Goal: Check status: Check status

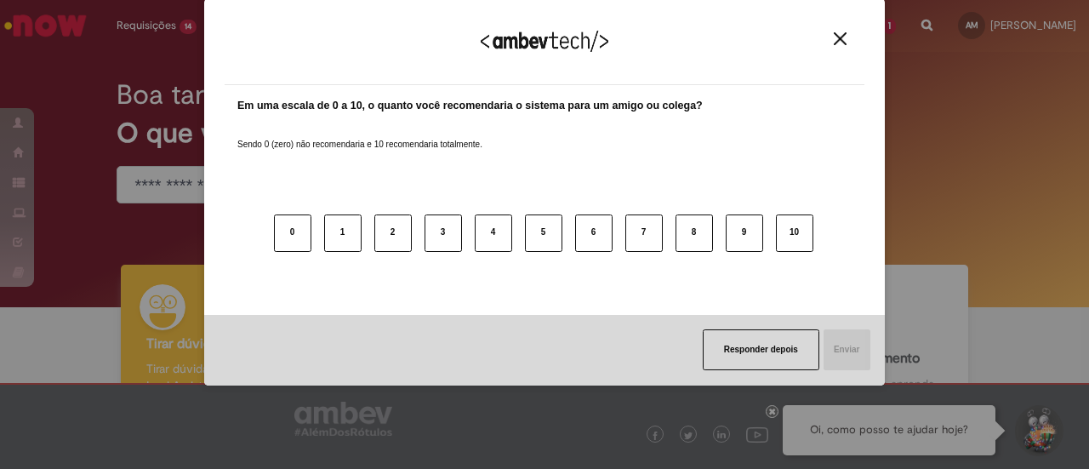
click at [840, 38] on img "Close" at bounding box center [840, 38] width 13 height 13
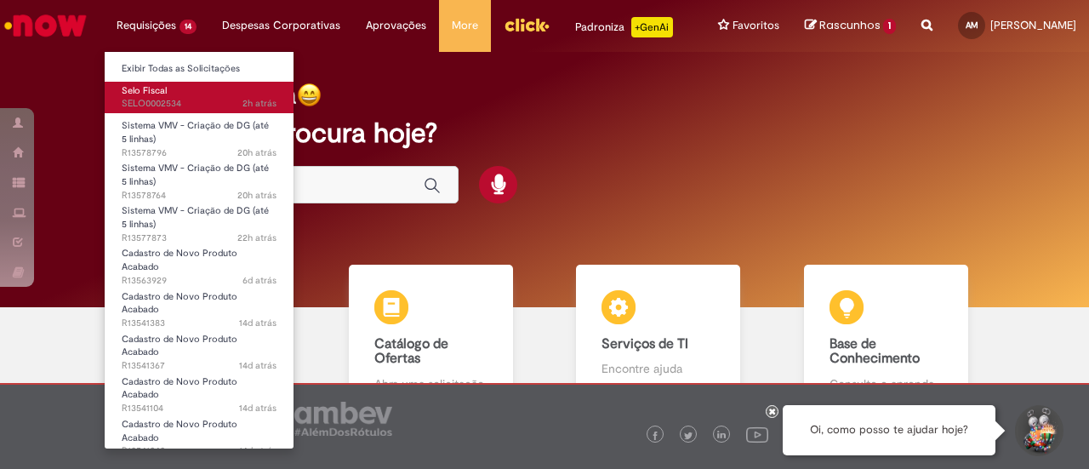
click at [147, 93] on span "Selo Fiscal" at bounding box center [144, 90] width 45 height 13
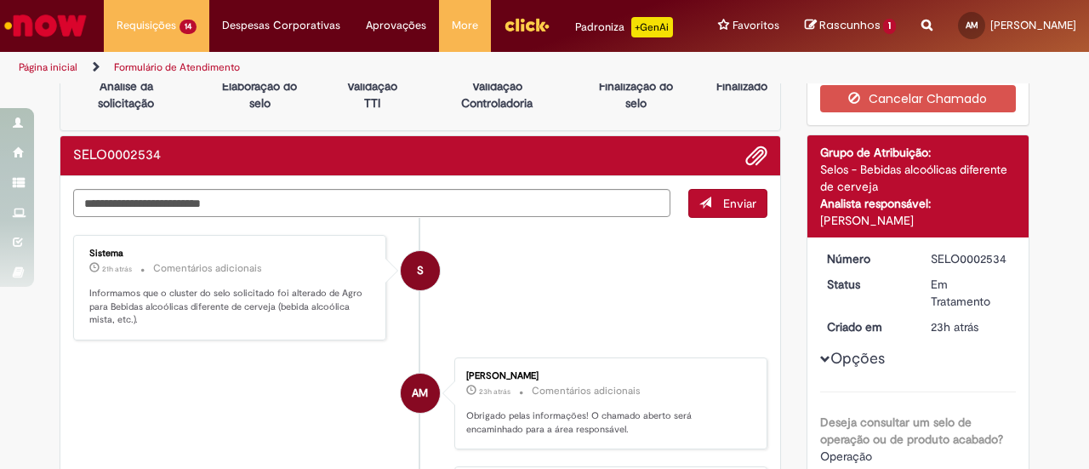
scroll to position [10, 0]
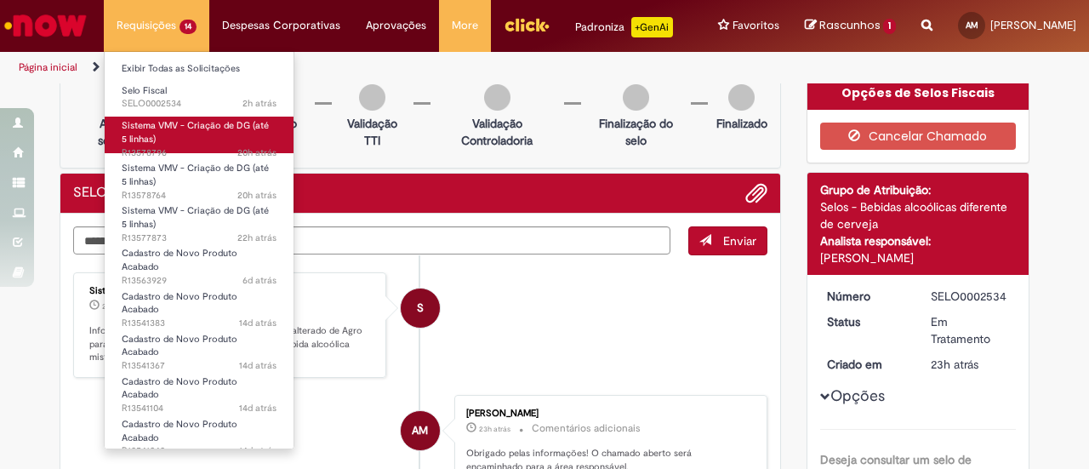
click at [140, 149] on span "20h atrás 20 horas atrás R13578796" at bounding box center [199, 153] width 155 height 14
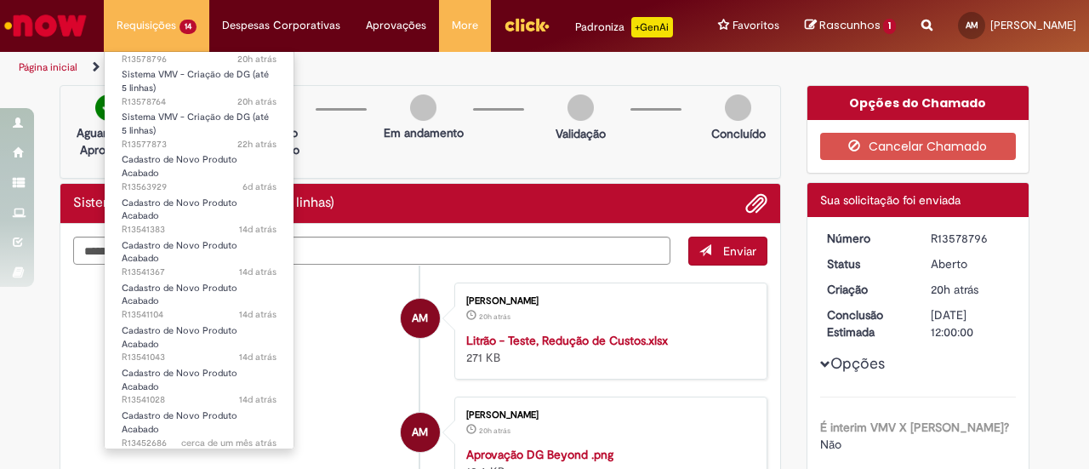
scroll to position [148, 0]
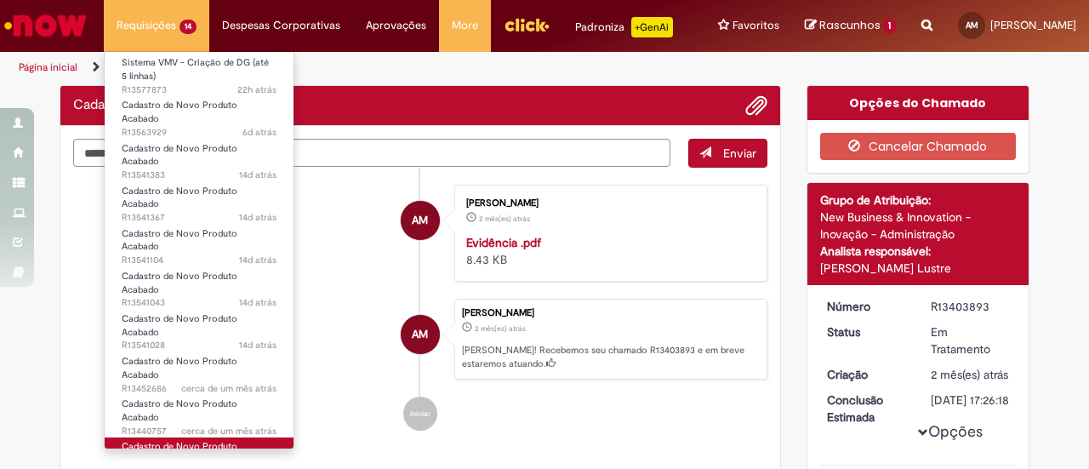
click at [176, 467] on span "2 mês(es) atrás 2 meses atrás R13403926" at bounding box center [199, 474] width 155 height 14
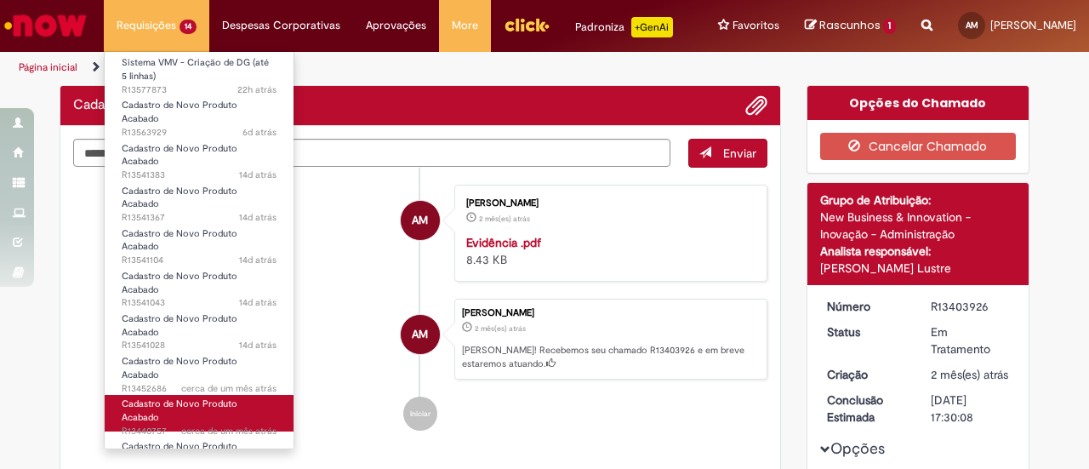
click at [177, 425] on span "cerca de um mês atrás cerca de um mês atrás R13440757" at bounding box center [199, 432] width 155 height 14
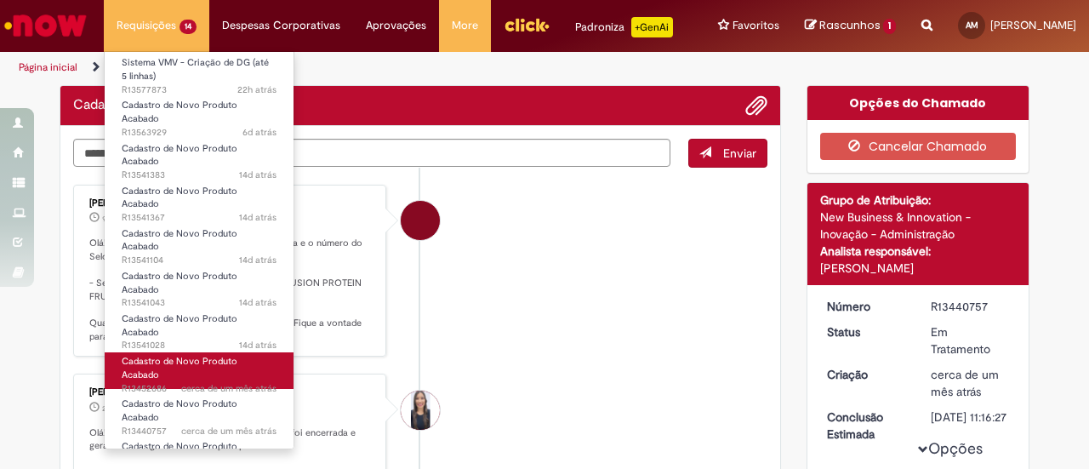
click at [175, 382] on span "cerca de um mês atrás cerca de um mês atrás R13452686" at bounding box center [199, 389] width 155 height 14
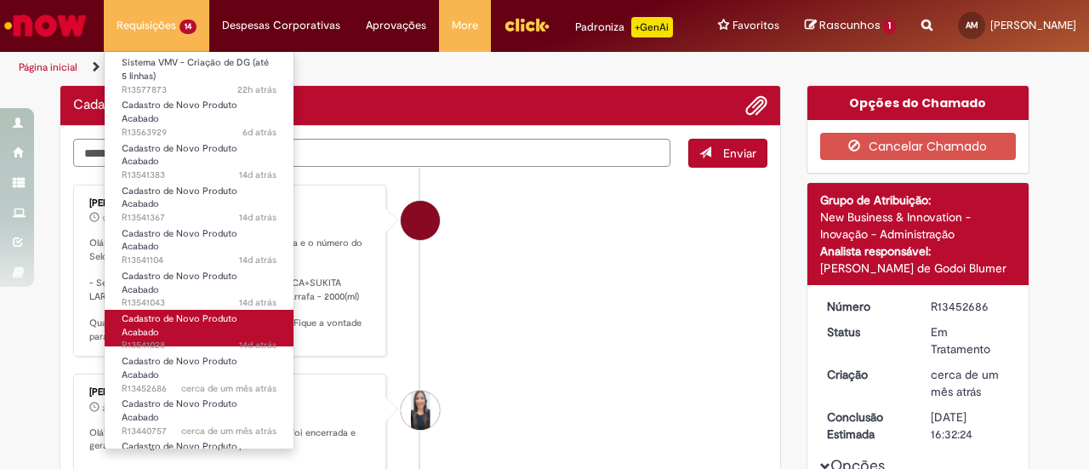
click at [172, 339] on span "14d atrás 14 dias atrás R13541028" at bounding box center [199, 346] width 155 height 14
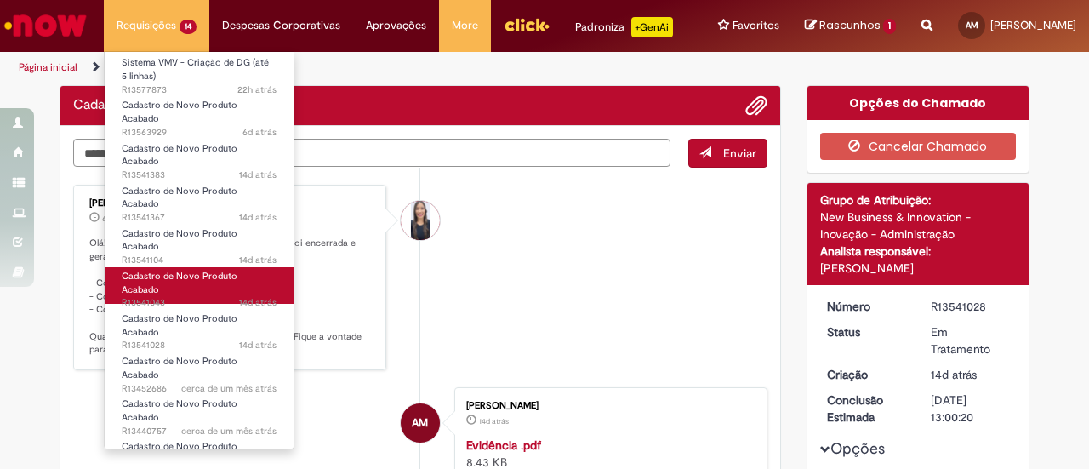
click at [189, 296] on span "14d atrás 14 dias atrás R13541043" at bounding box center [199, 303] width 155 height 14
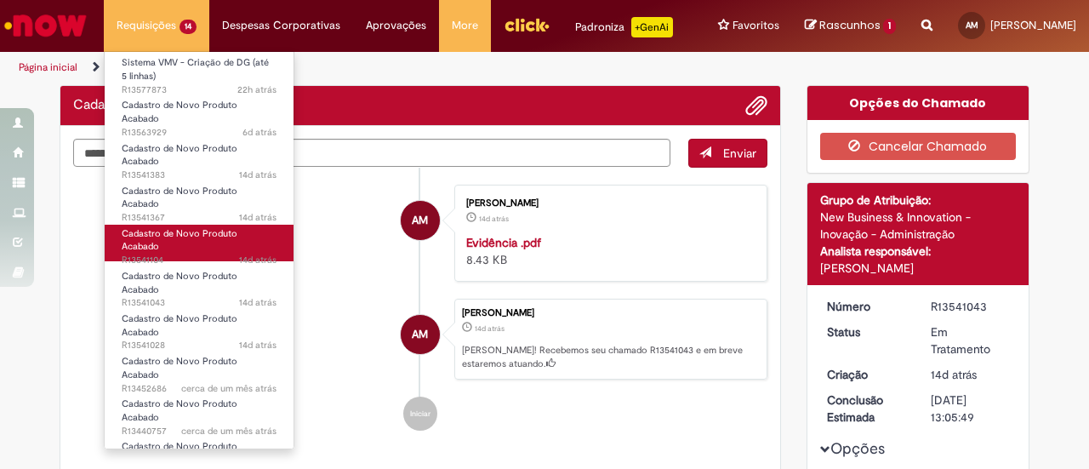
click at [196, 227] on span "Cadastro de Novo Produto Acabado" at bounding box center [180, 240] width 116 height 26
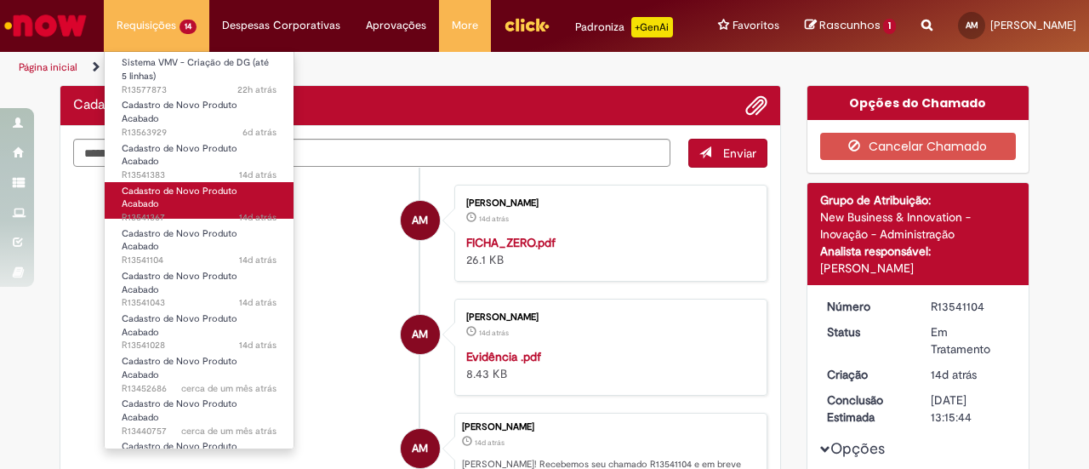
click at [191, 211] on span "14d atrás 14 dias atrás R13541367" at bounding box center [199, 218] width 155 height 14
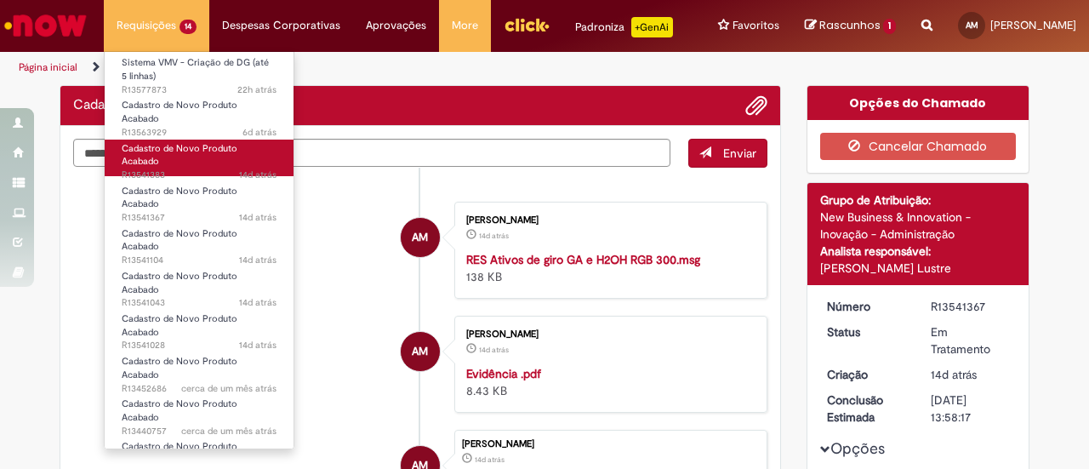
click at [189, 145] on span "Cadastro de Novo Produto Acabado" at bounding box center [180, 155] width 116 height 26
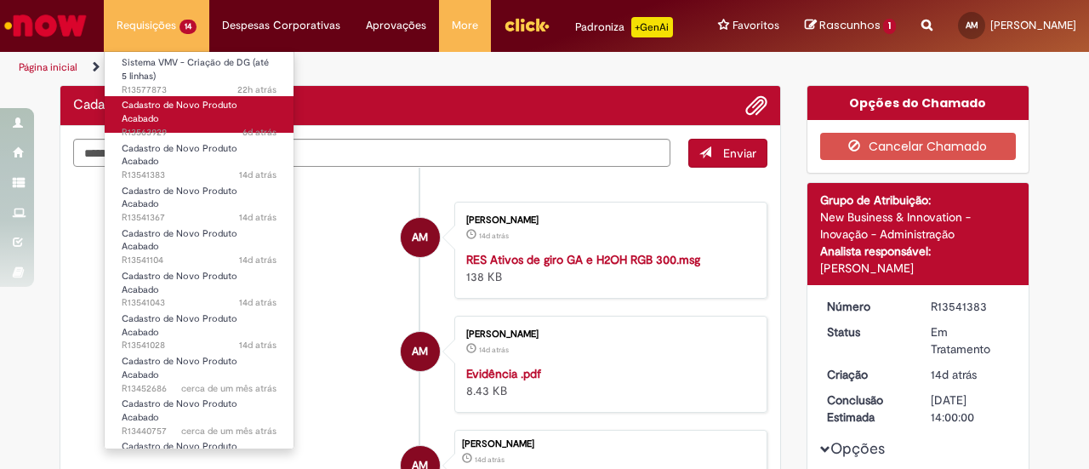
click at [199, 126] on span "6d atrás 6 dias atrás R13563929" at bounding box center [199, 133] width 155 height 14
